Goal: Task Accomplishment & Management: Manage account settings

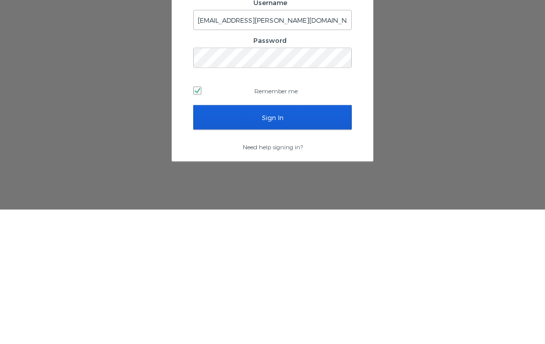
scroll to position [42, 0]
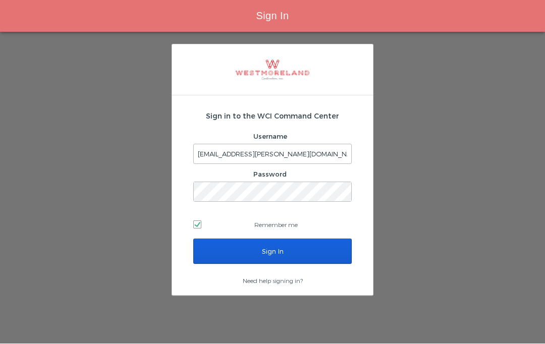
click at [320, 239] on input "Sign In" at bounding box center [272, 251] width 158 height 25
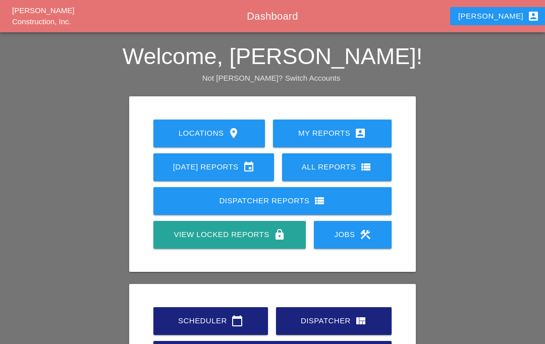
scroll to position [14, 0]
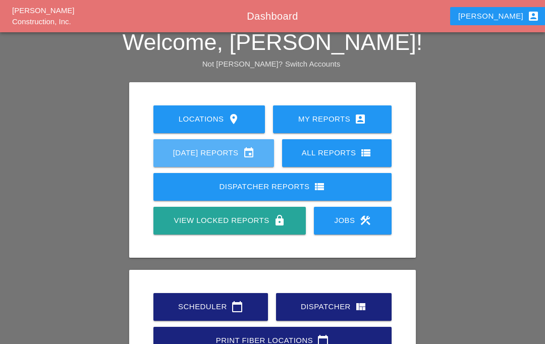
click at [251, 148] on icon "event" at bounding box center [249, 153] width 12 height 12
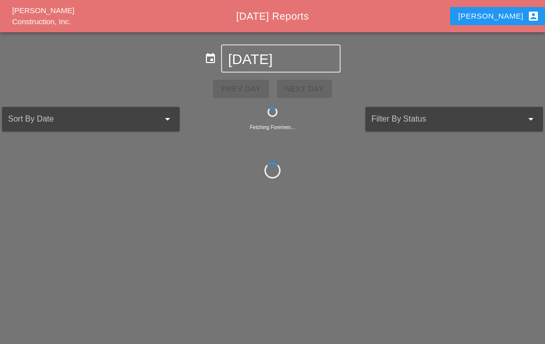
click at [291, 51] on input "[DATE]" at bounding box center [280, 59] width 105 height 16
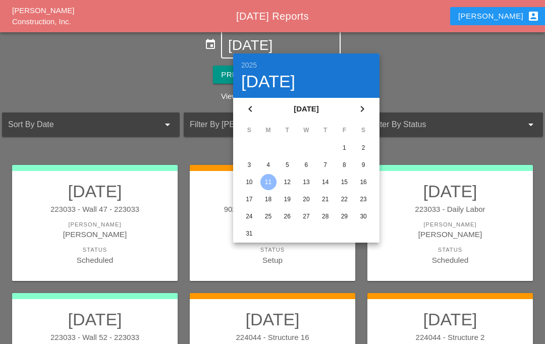
click at [310, 161] on div "6" at bounding box center [306, 165] width 16 height 16
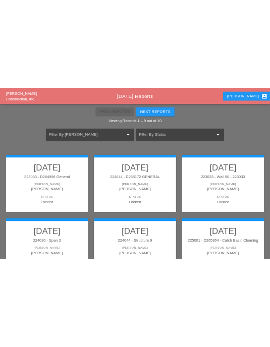
scroll to position [87, 0]
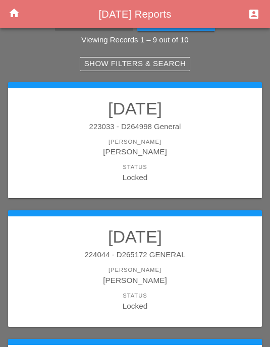
click at [175, 158] on link "[DATE] 223033 - D264998 General [PERSON_NAME] [PERSON_NAME] Status Locked" at bounding box center [135, 140] width 234 height 85
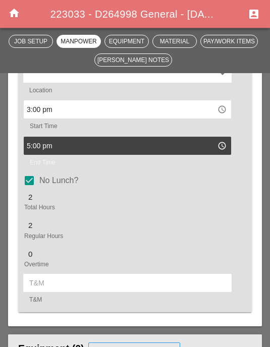
scroll to position [563, 0]
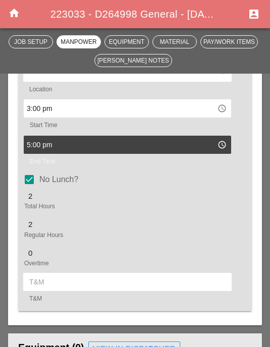
click at [113, 290] on input "text" at bounding box center [127, 282] width 196 height 16
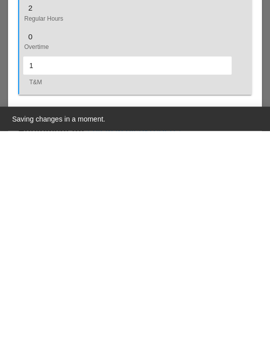
type input "1"
click at [66, 218] on div "2 Regular Hours" at bounding box center [127, 230] width 208 height 25
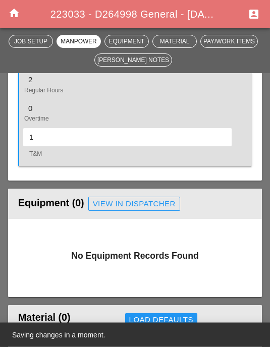
scroll to position [700, 0]
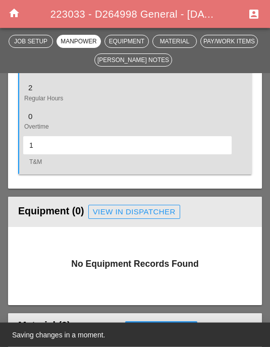
click at [104, 154] on input "1" at bounding box center [127, 146] width 196 height 16
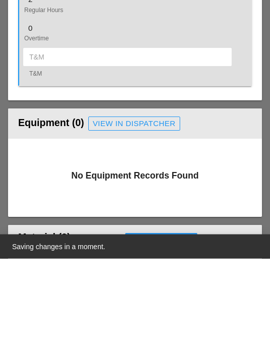
click at [130, 138] on input "text" at bounding box center [127, 146] width 196 height 16
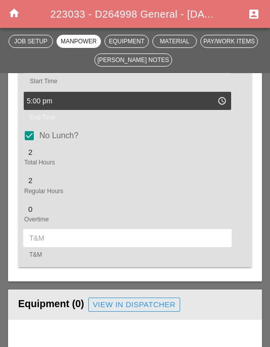
scroll to position [607, 0]
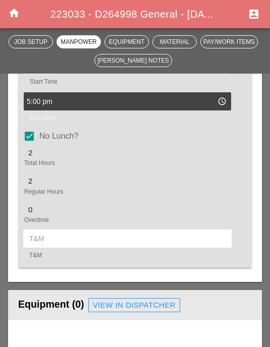
click at [146, 246] on input "text" at bounding box center [127, 239] width 196 height 16
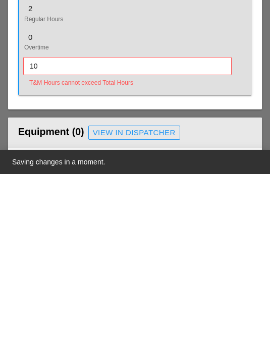
click at [196, 231] on input "10" at bounding box center [127, 239] width 195 height 16
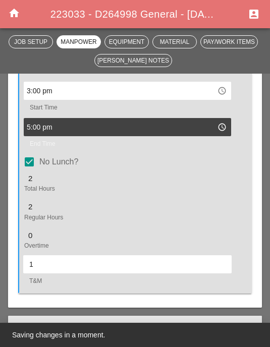
scroll to position [582, 0]
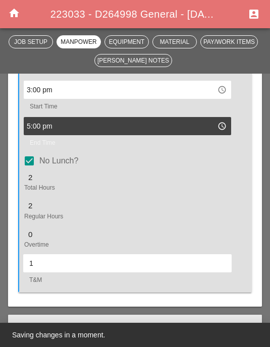
type input "1"
click at [49, 189] on div "2 Total Hours" at bounding box center [127, 183] width 208 height 25
click at [34, 170] on div at bounding box center [29, 160] width 17 height 17
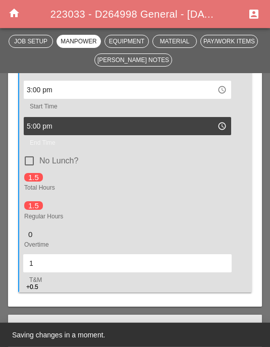
scroll to position [588, 0]
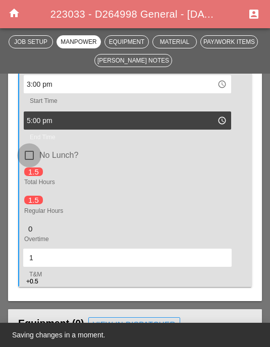
click at [33, 164] on div at bounding box center [29, 155] width 17 height 17
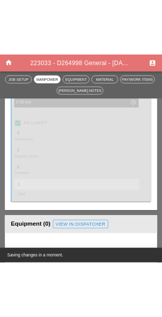
scroll to position [629, 0]
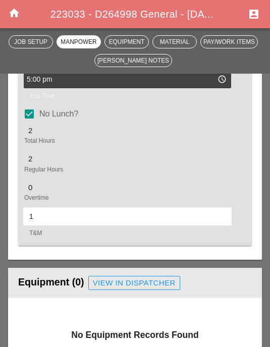
click at [110, 174] on div "Regular Hours" at bounding box center [127, 169] width 206 height 9
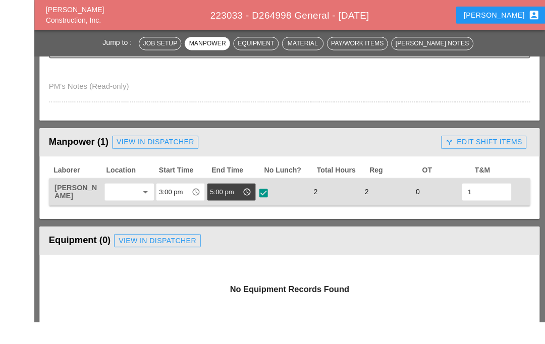
scroll to position [400, 0]
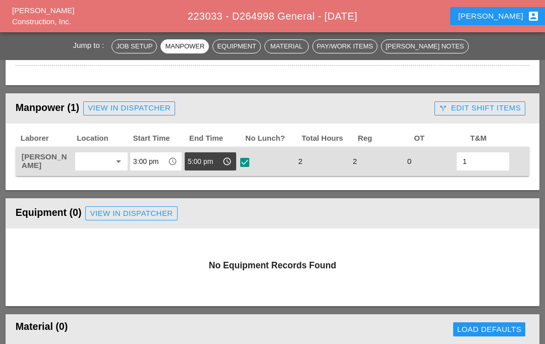
click at [497, 107] on div "call_split Edit Shift Items" at bounding box center [480, 108] width 82 height 12
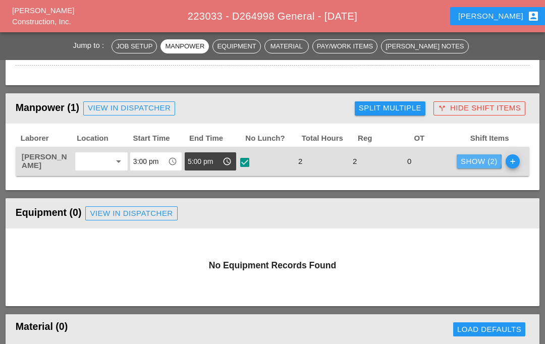
click at [479, 162] on div "Show (2)" at bounding box center [479, 162] width 37 height 12
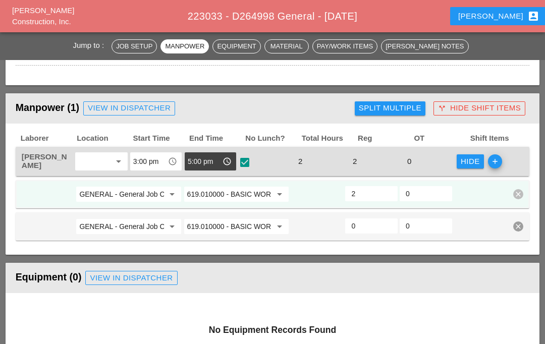
click at [378, 188] on input "2" at bounding box center [371, 194] width 40 height 16
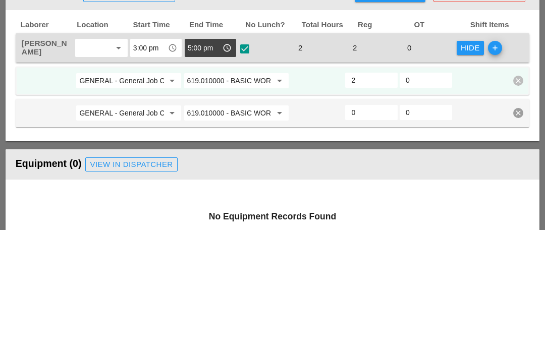
click at [385, 186] on input "2" at bounding box center [371, 194] width 40 height 16
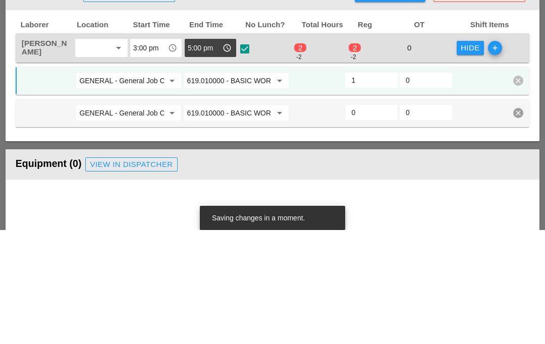
type input "1"
click at [435, 186] on input "0" at bounding box center [426, 194] width 40 height 16
type input "1"
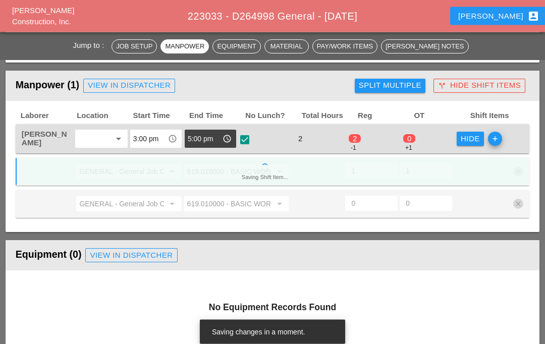
scroll to position [423, 0]
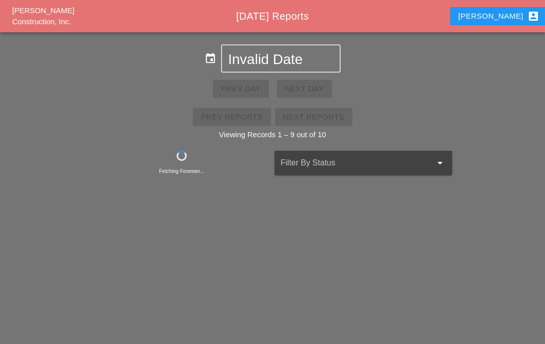
scroll to position [42, 0]
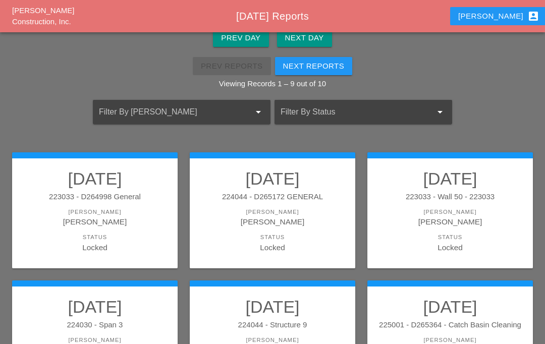
click at [321, 225] on div "[PERSON_NAME]" at bounding box center [272, 222] width 145 height 12
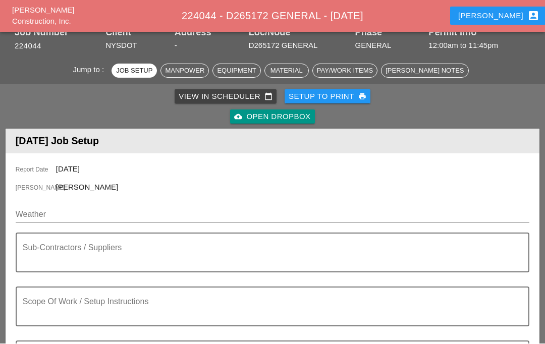
scroll to position [43, 0]
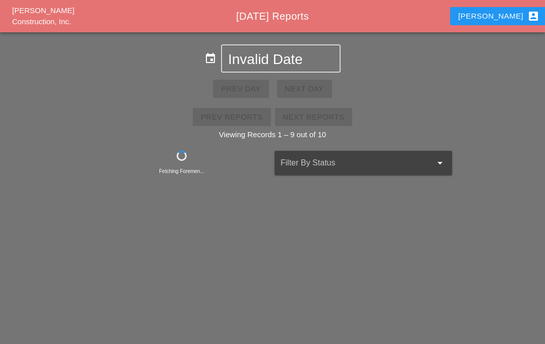
scroll to position [42, 0]
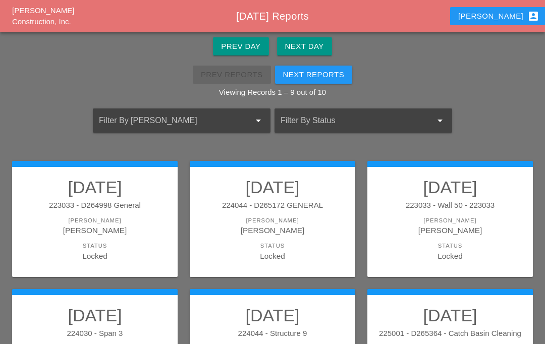
click at [311, 48] on div "Next Day" at bounding box center [304, 47] width 39 height 12
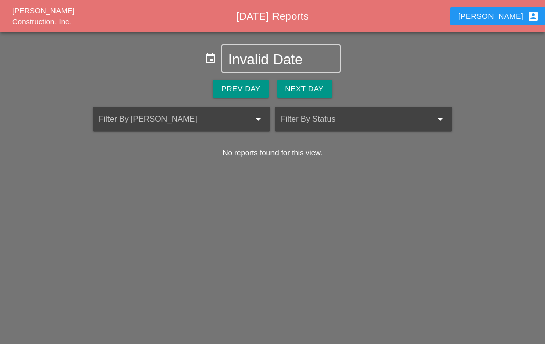
click at [503, 16] on div "Luca account_box" at bounding box center [498, 16] width 81 height 12
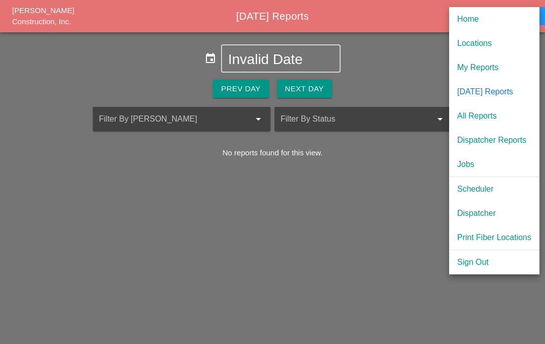
click at [495, 90] on div "[DATE] Reports" at bounding box center [494, 92] width 74 height 12
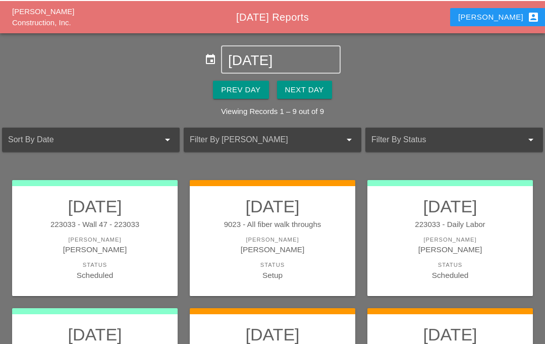
click at [309, 63] on input "[DATE]" at bounding box center [280, 59] width 105 height 16
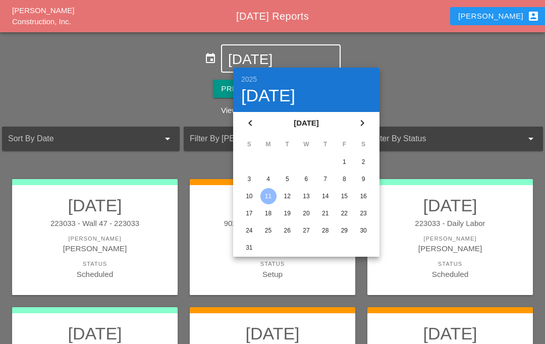
click at [327, 177] on div "7" at bounding box center [325, 179] width 16 height 16
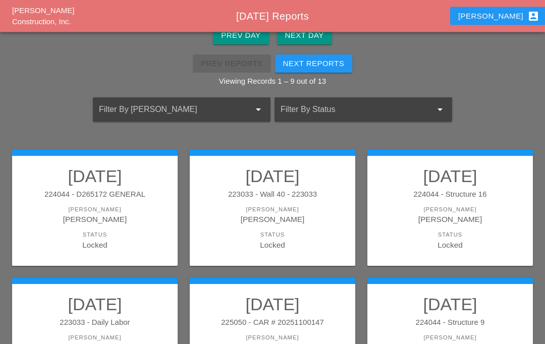
click at [87, 229] on link "08/07/2025 224044 - D265172 GENERAL Foreman Luca Gambardella Status Locked" at bounding box center [94, 209] width 145 height 85
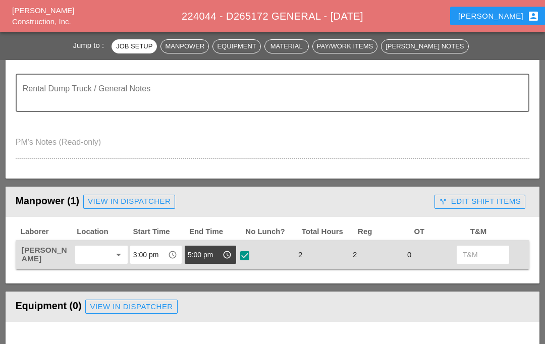
click at [482, 197] on div "call_split Edit Shift Items" at bounding box center [480, 202] width 82 height 12
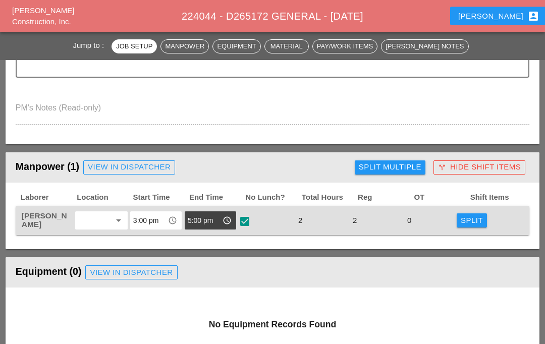
scroll to position [341, 0]
click at [411, 165] on div "Split Multiple" at bounding box center [390, 168] width 63 height 12
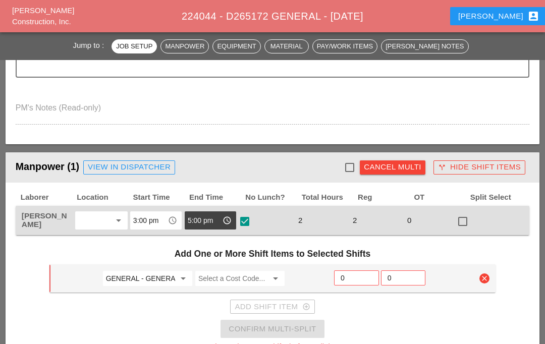
click at [389, 164] on div "Cancel Multi" at bounding box center [393, 168] width 58 height 12
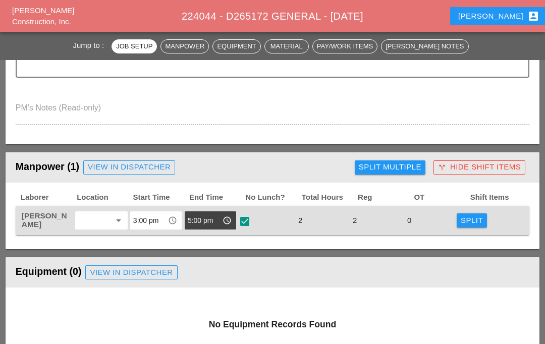
click at [476, 219] on div "Split" at bounding box center [472, 221] width 22 height 12
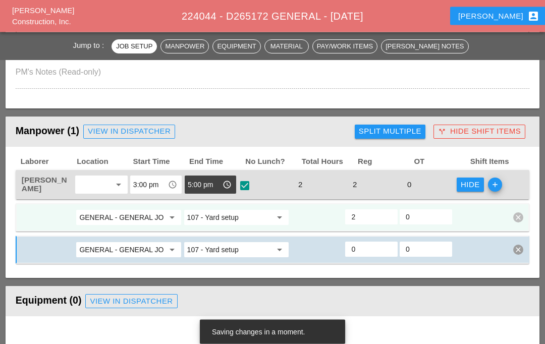
scroll to position [377, 0]
click at [229, 215] on input "107 - Yard setup" at bounding box center [229, 217] width 84 height 16
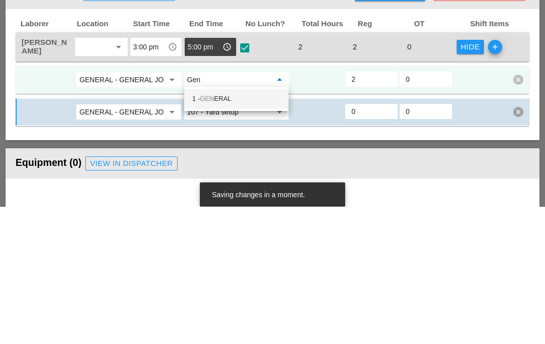
type input "Gene"
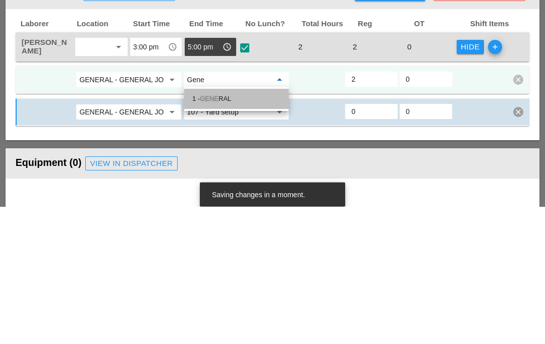
click at [251, 231] on div "1 - GENE RAL" at bounding box center [236, 237] width 88 height 12
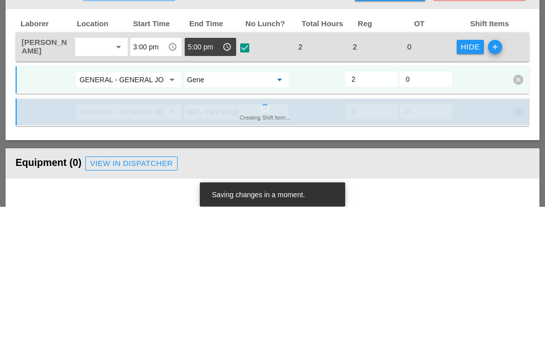
click at [436, 209] on input "0" at bounding box center [426, 217] width 40 height 16
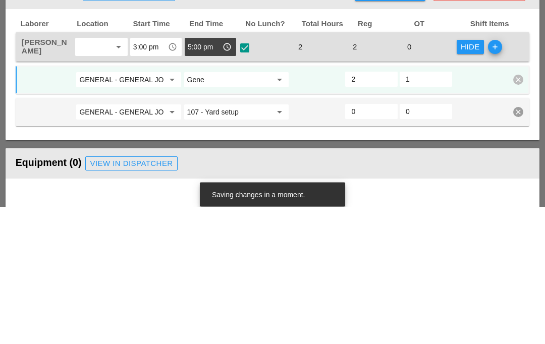
type input "1"
click at [374, 209] on input "2" at bounding box center [371, 217] width 40 height 16
type input "1"
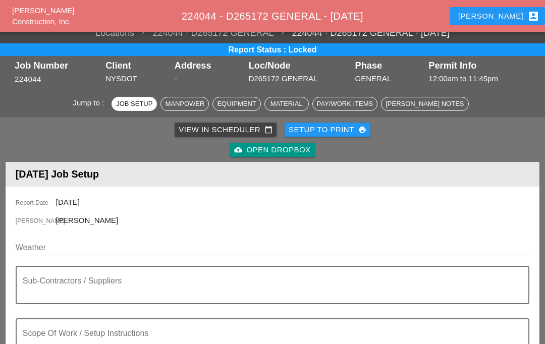
scroll to position [0, 0]
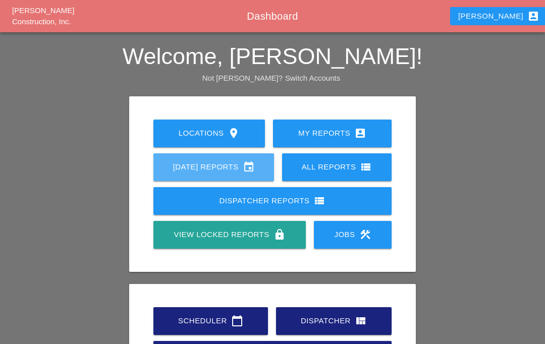
click at [246, 166] on div "[DATE] Reports event" at bounding box center [214, 167] width 88 height 12
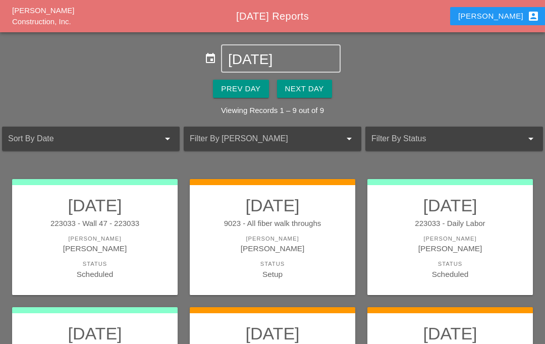
click at [305, 64] on input "[DATE]" at bounding box center [280, 59] width 105 height 16
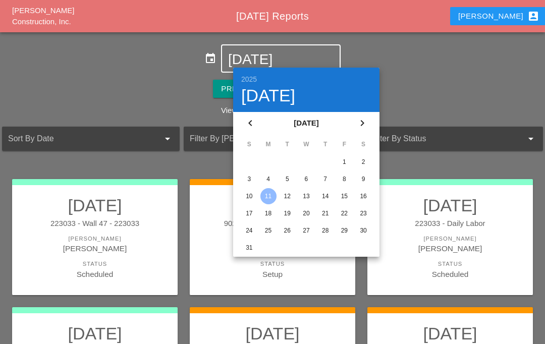
click at [347, 171] on div "8" at bounding box center [344, 179] width 16 height 16
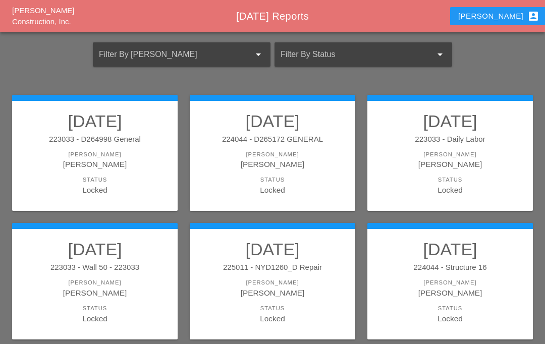
scroll to position [151, 0]
